Goal: Transaction & Acquisition: Purchase product/service

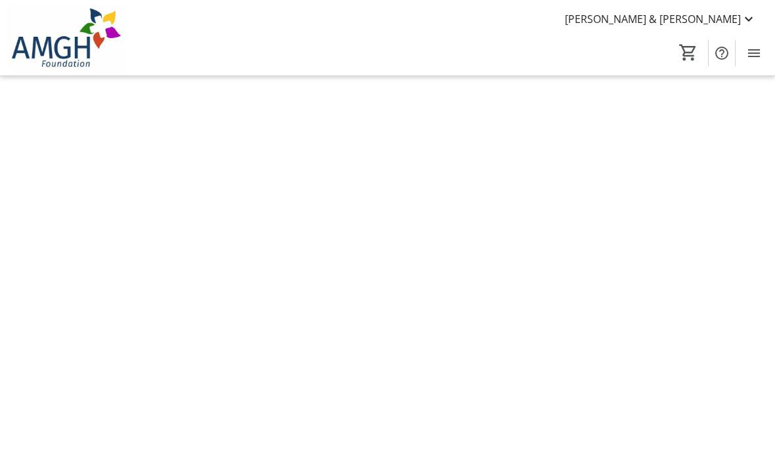
scroll to position [1, 0]
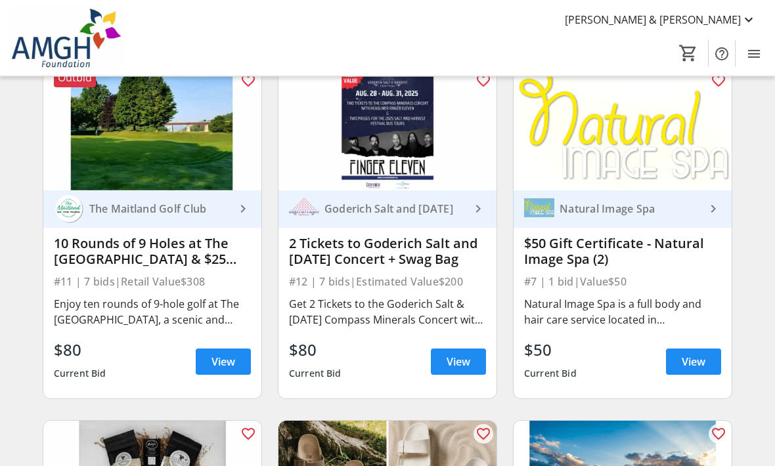
scroll to position [1537, 0]
click at [223, 358] on span "View" at bounding box center [223, 362] width 24 height 16
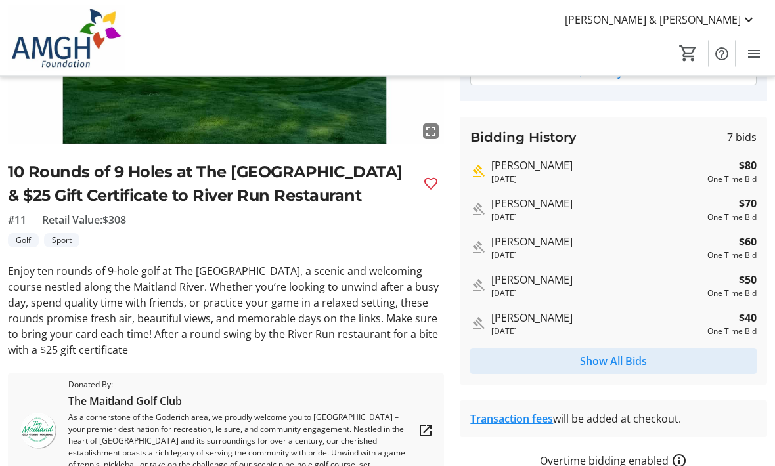
scroll to position [225, 0]
click at [613, 364] on span "Show All Bids" at bounding box center [613, 361] width 67 height 16
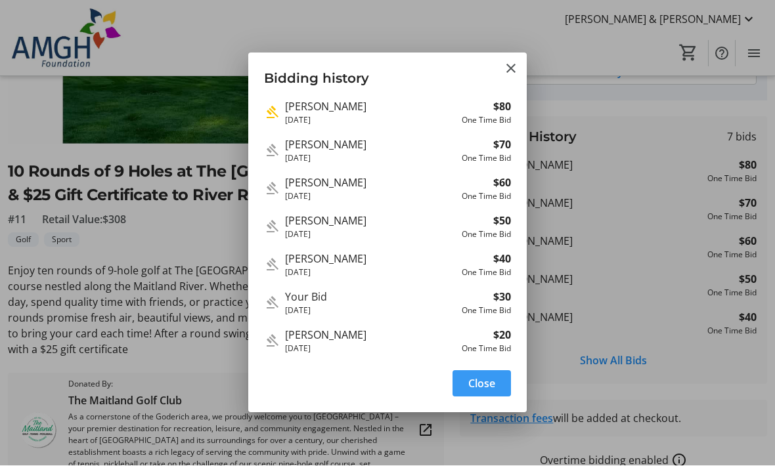
click at [45, 116] on div at bounding box center [387, 233] width 775 height 466
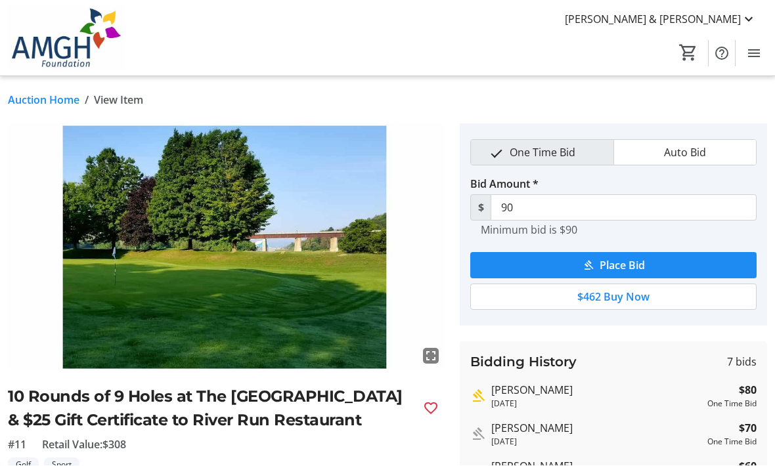
scroll to position [225, 0]
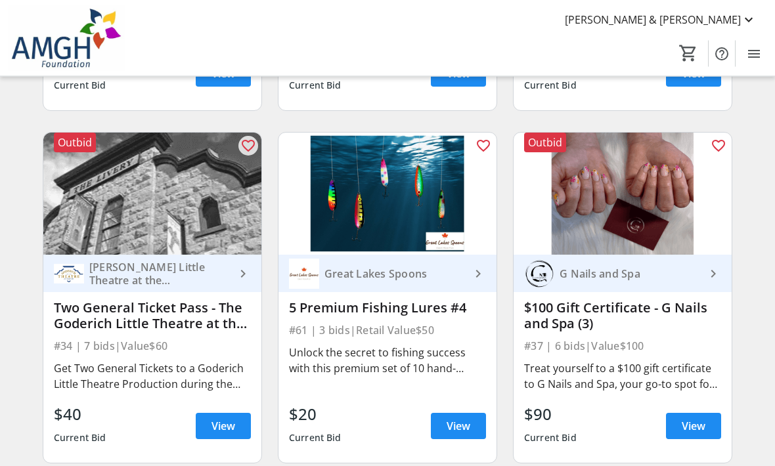
scroll to position [4295, 0]
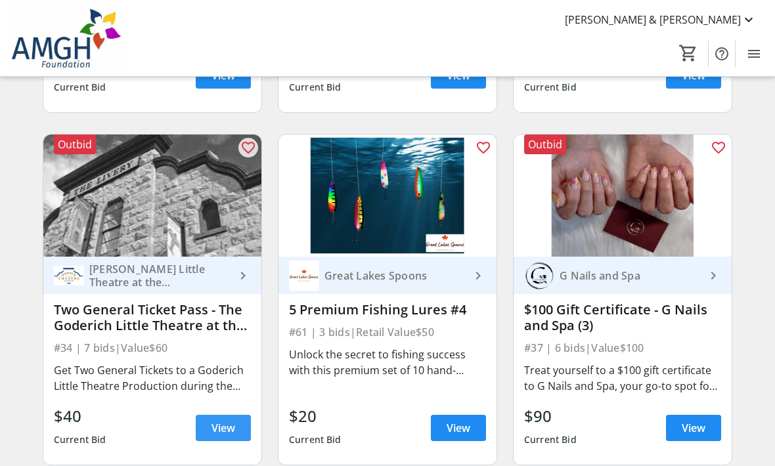
click at [225, 423] on span "View" at bounding box center [223, 428] width 24 height 16
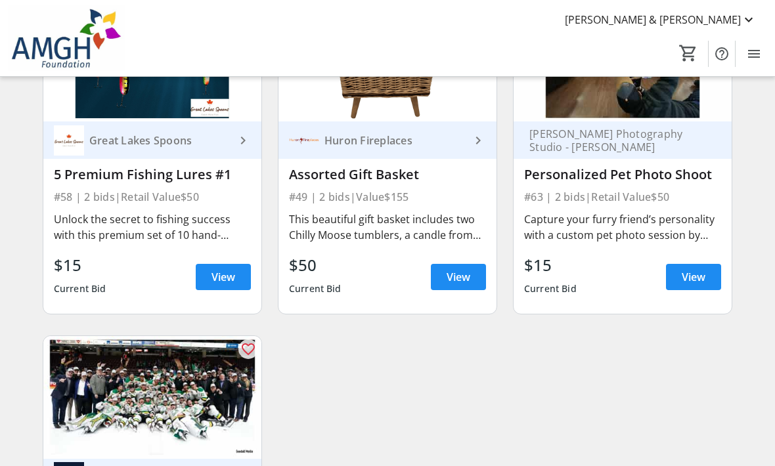
scroll to position [6548, 0]
